Goal: Navigation & Orientation: Find specific page/section

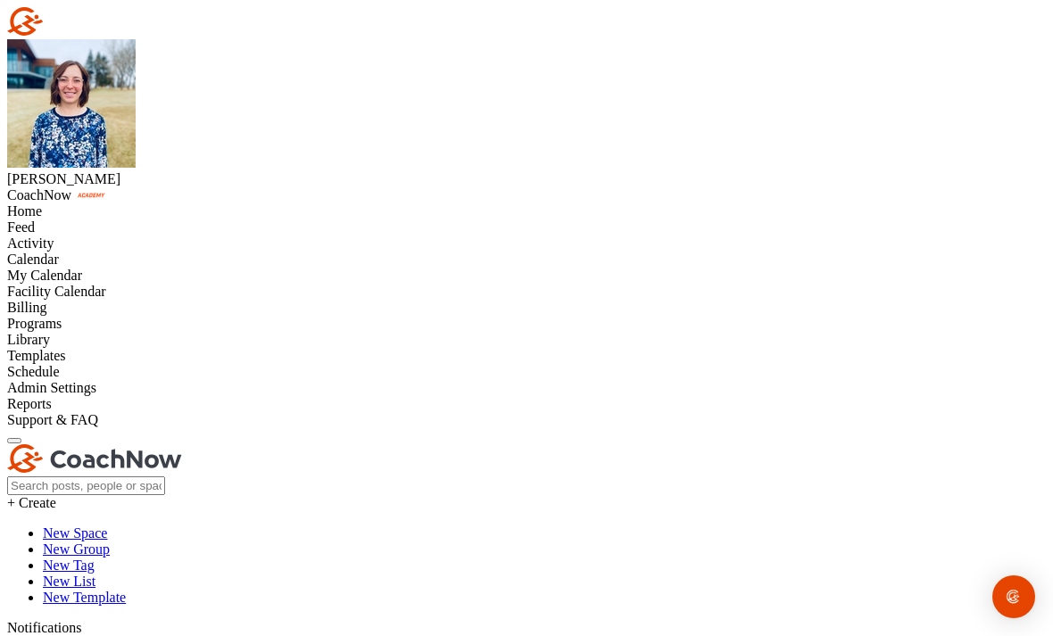
scroll to position [455, 0]
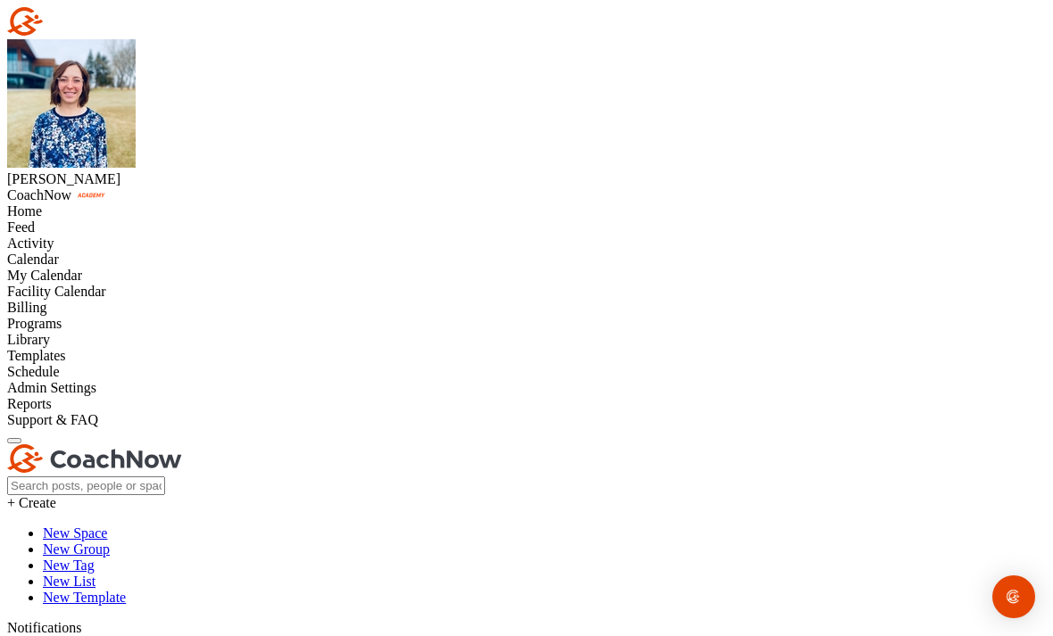
scroll to position [309, 0]
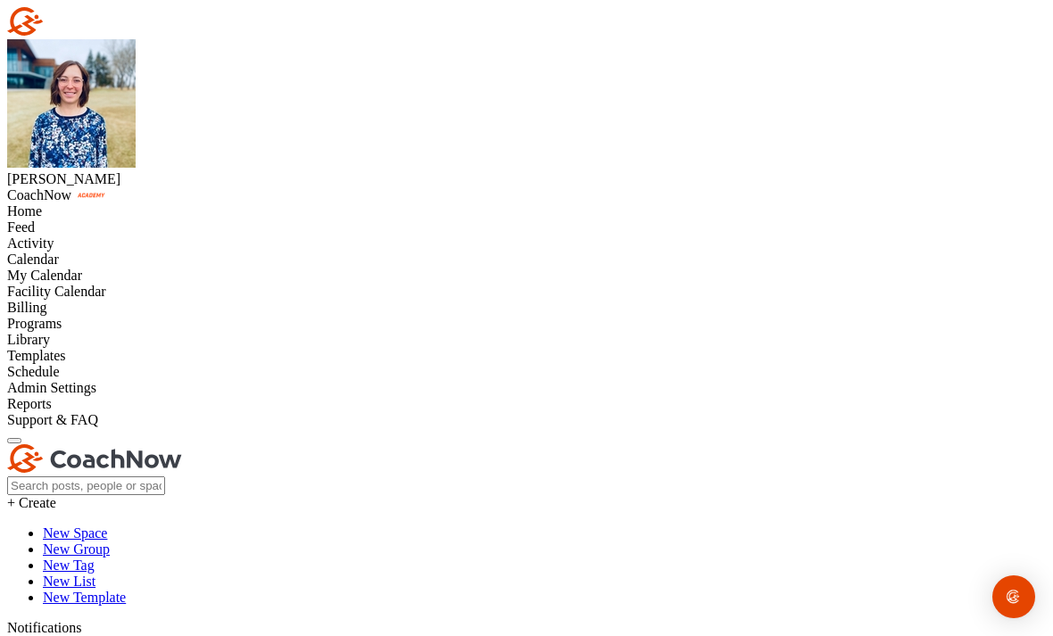
scroll to position [0, 0]
